Goal: Information Seeking & Learning: Learn about a topic

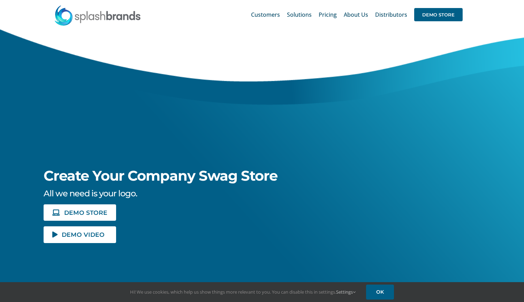
click at [326, 13] on span "Pricing" at bounding box center [327, 15] width 18 height 6
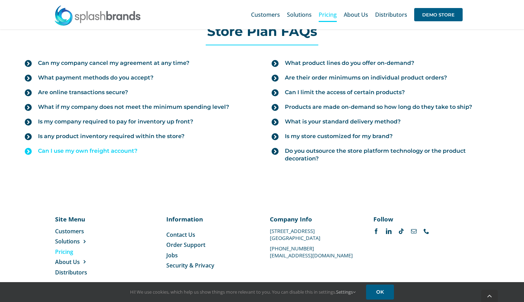
scroll to position [801, 0]
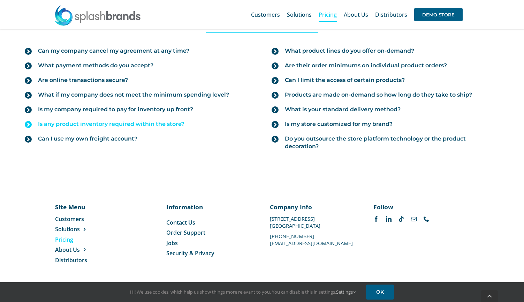
click at [27, 124] on icon at bounding box center [28, 124] width 7 height 7
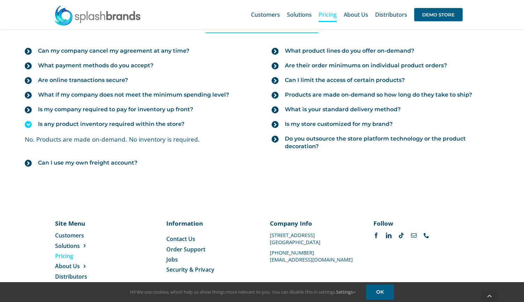
click at [27, 124] on icon at bounding box center [28, 124] width 7 height 7
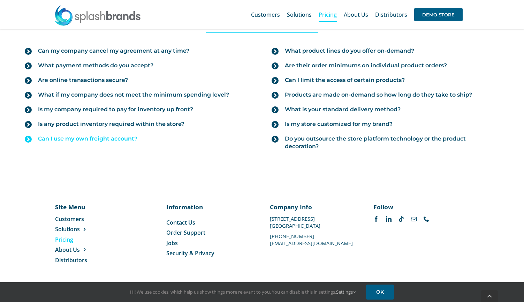
click at [31, 139] on icon at bounding box center [28, 139] width 7 height 7
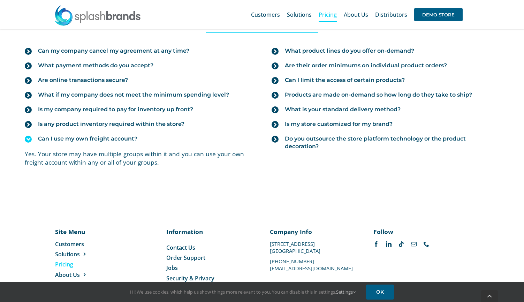
click at [31, 139] on icon at bounding box center [28, 139] width 7 height 7
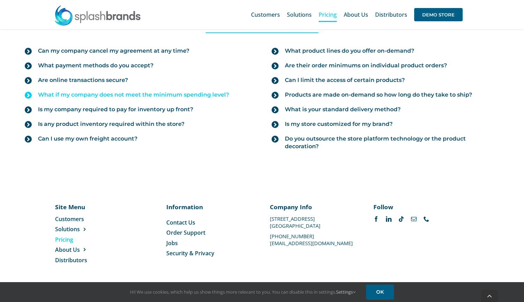
click at [28, 94] on icon at bounding box center [28, 95] width 7 height 7
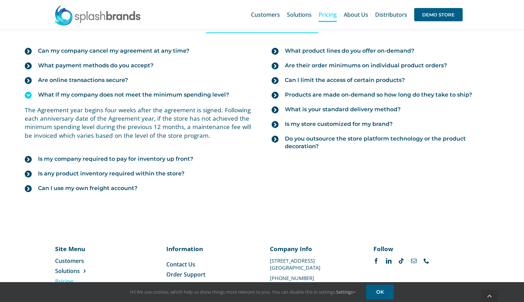
click at [28, 94] on icon at bounding box center [28, 95] width 7 height 7
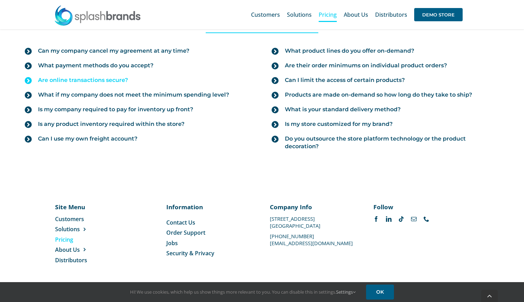
click at [32, 81] on icon at bounding box center [28, 80] width 7 height 7
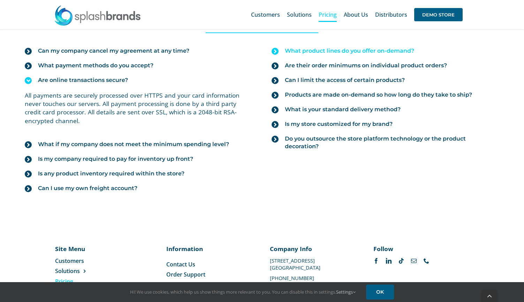
click at [275, 49] on icon at bounding box center [274, 51] width 7 height 7
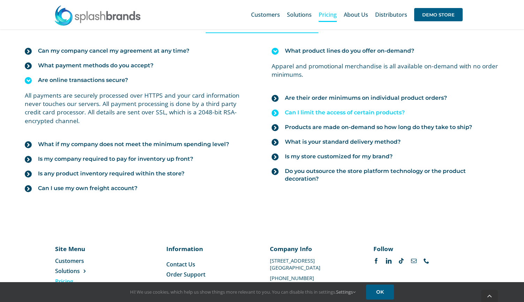
click at [274, 112] on icon at bounding box center [274, 112] width 7 height 7
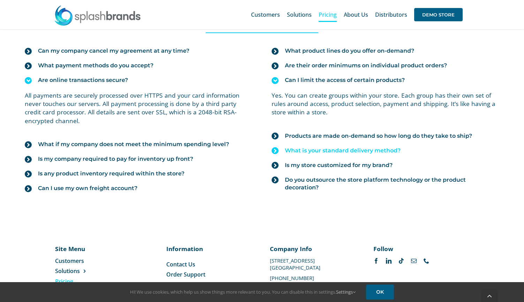
click at [326, 151] on span "What is your standard delivery method?" at bounding box center [343, 151] width 116 height 8
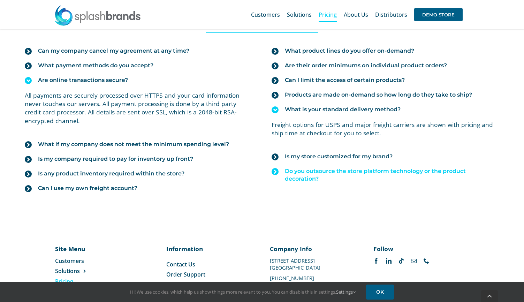
click at [280, 170] on link "Do you outsource the store platform technology or the product decoration?" at bounding box center [384, 175] width 227 height 22
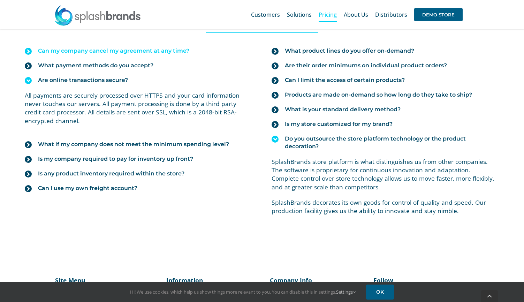
click at [29, 53] on icon at bounding box center [28, 51] width 7 height 7
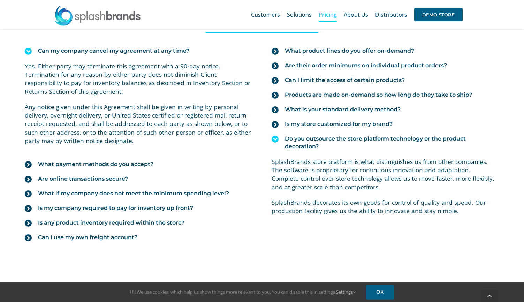
click at [29, 53] on icon at bounding box center [28, 51] width 7 height 7
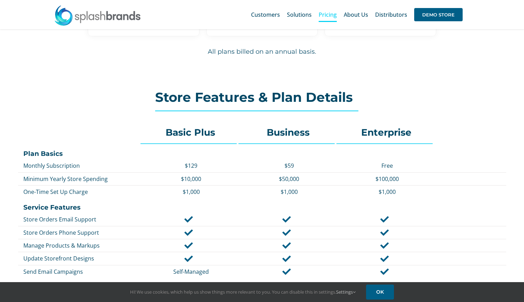
scroll to position [213, 0]
